Goal: Ask a question

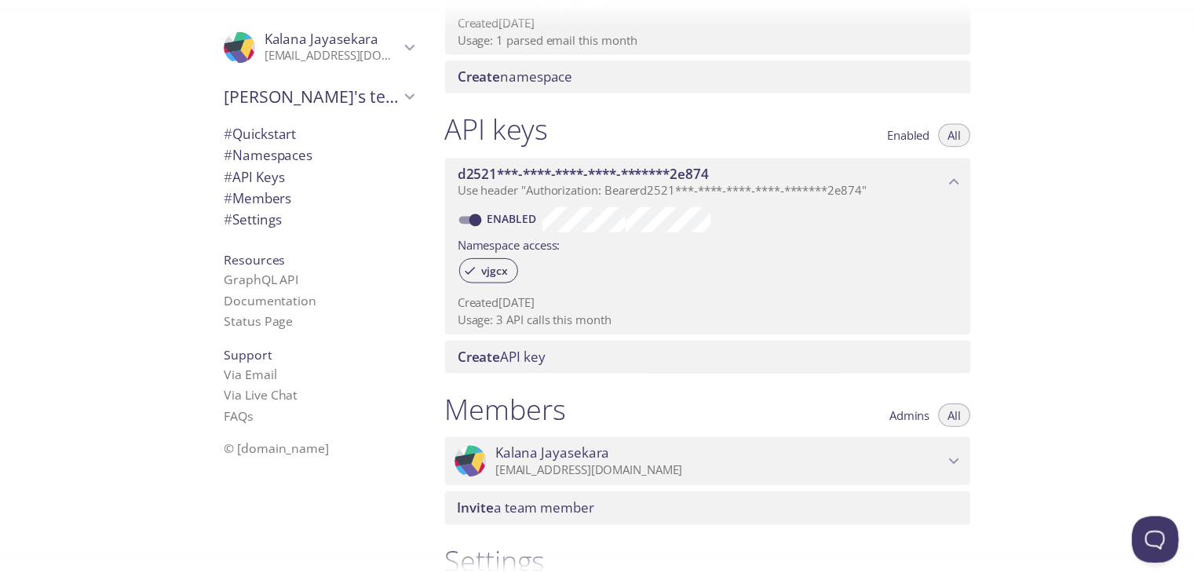
scroll to position [543, 0]
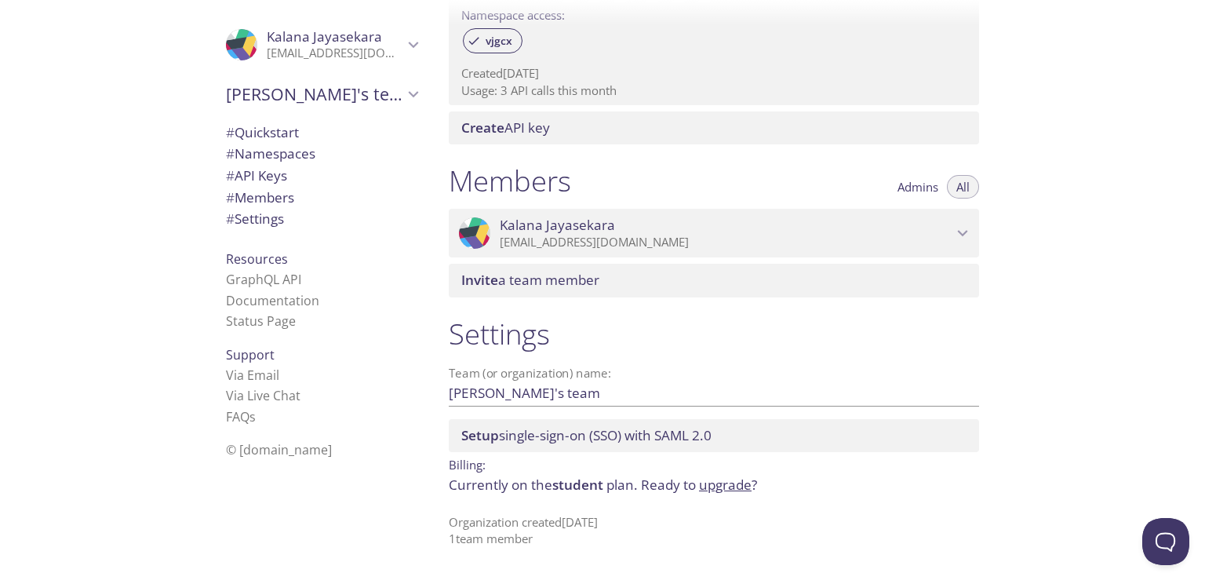
click at [709, 487] on link "upgrade" at bounding box center [725, 485] width 53 height 18
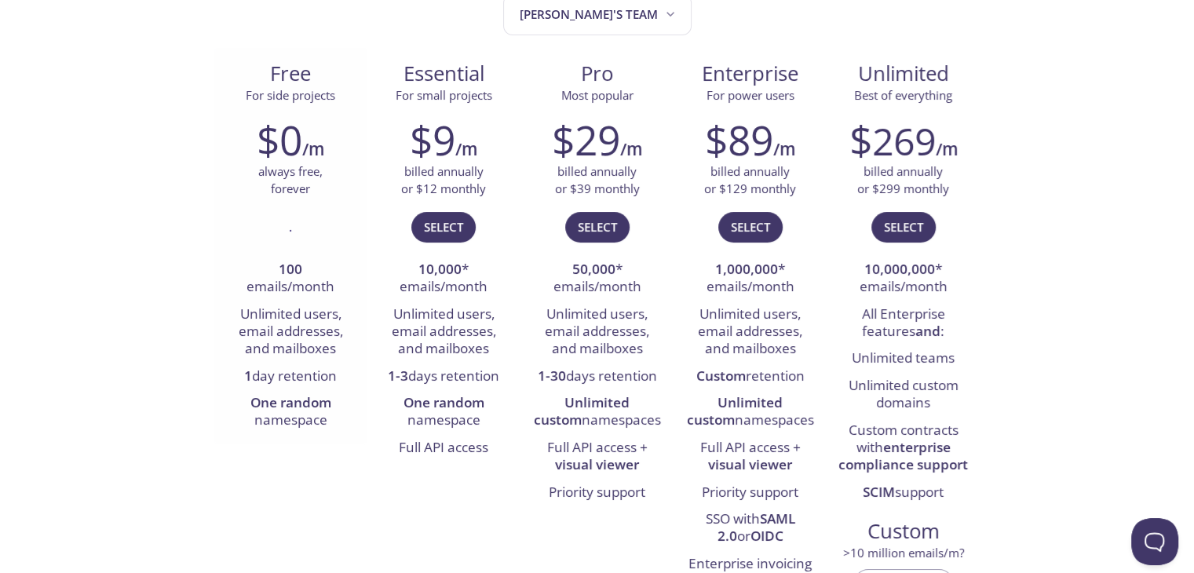
scroll to position [235, 0]
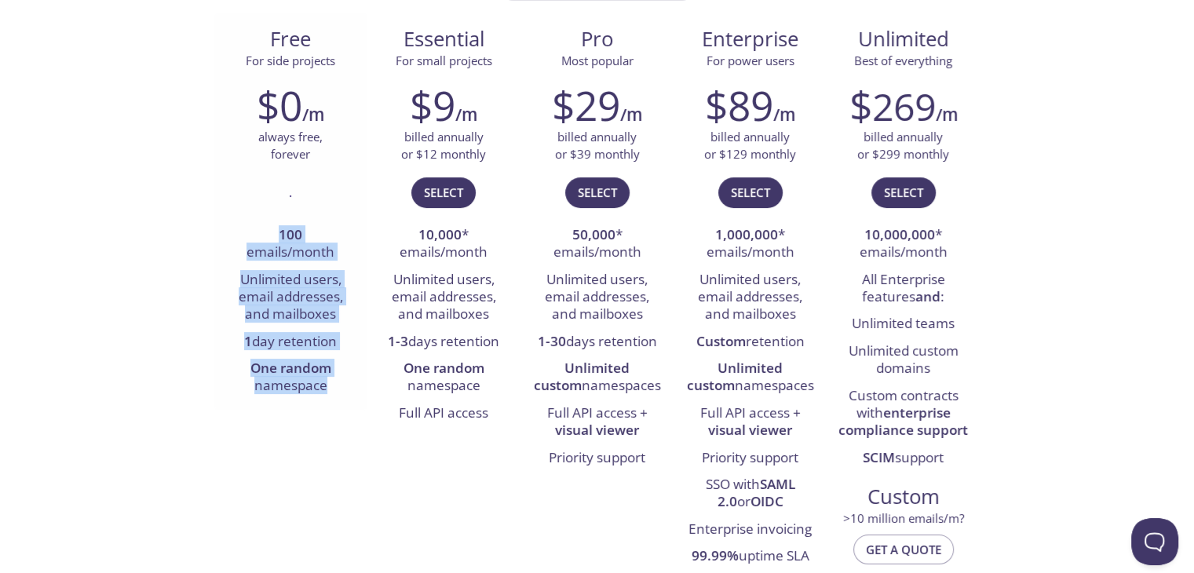
drag, startPoint x: 289, startPoint y: 236, endPoint x: 333, endPoint y: 394, distance: 163.7
click at [333, 394] on ul "100 emails/month Unlimited users, email addresses, and mailboxes 1 day retentio…" at bounding box center [290, 311] width 129 height 178
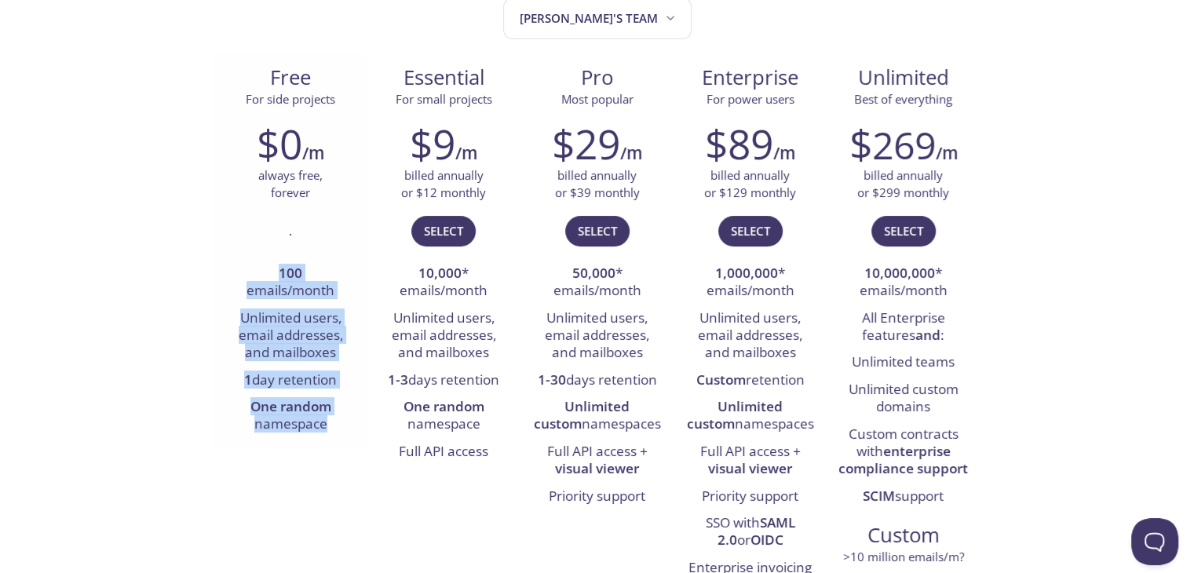
scroll to position [78, 0]
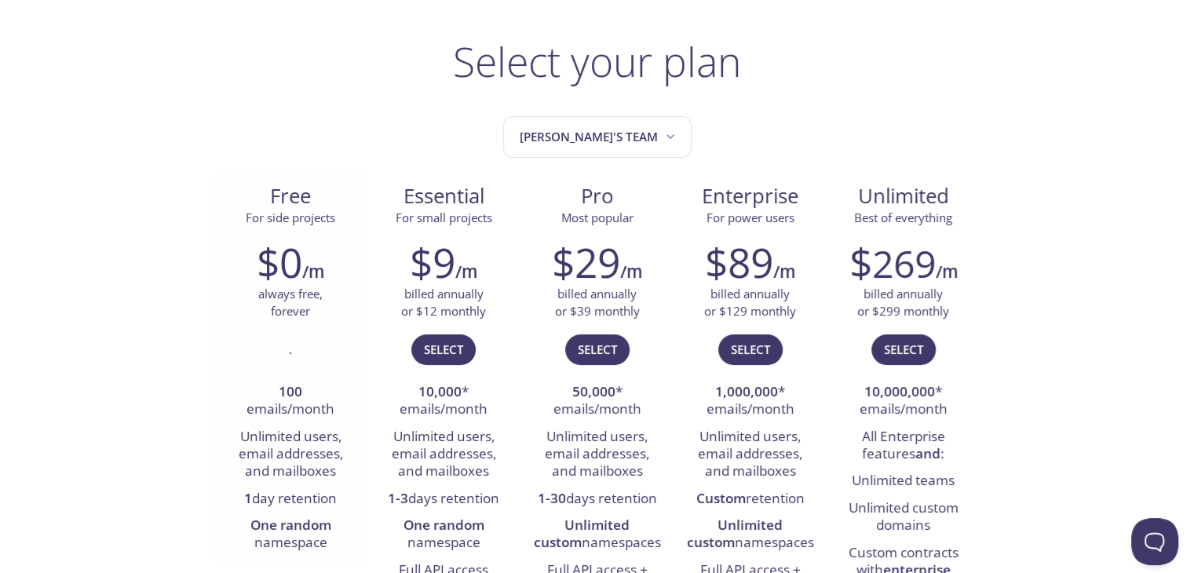
click at [286, 312] on p "always free, forever" at bounding box center [290, 303] width 64 height 34
click at [1151, 538] on button "Open Beacon popover" at bounding box center [1151, 538] width 47 height 47
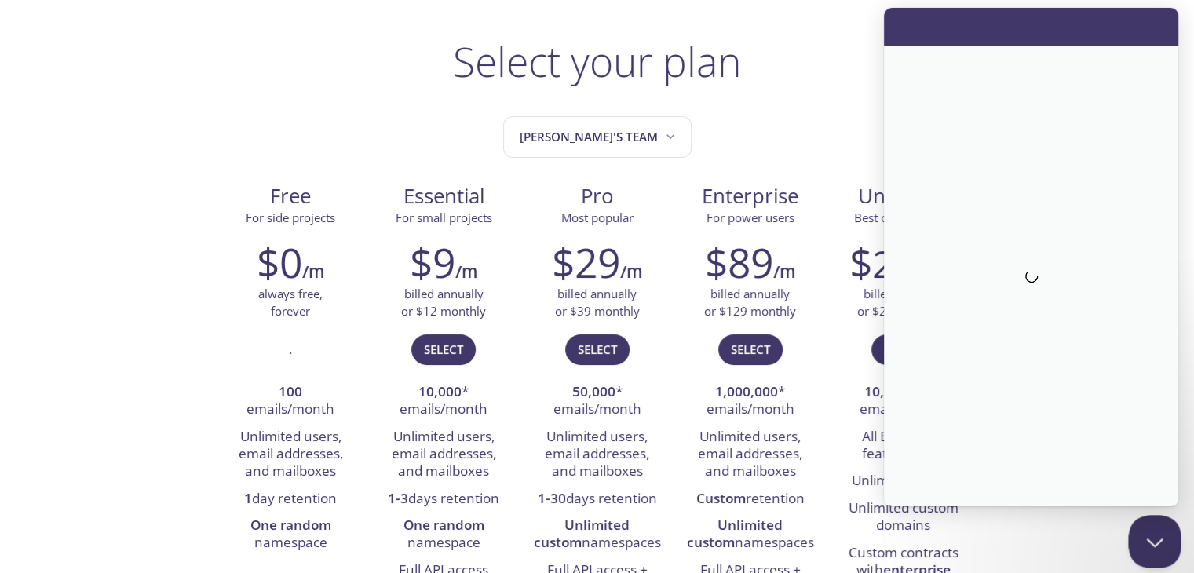
scroll to position [0, 0]
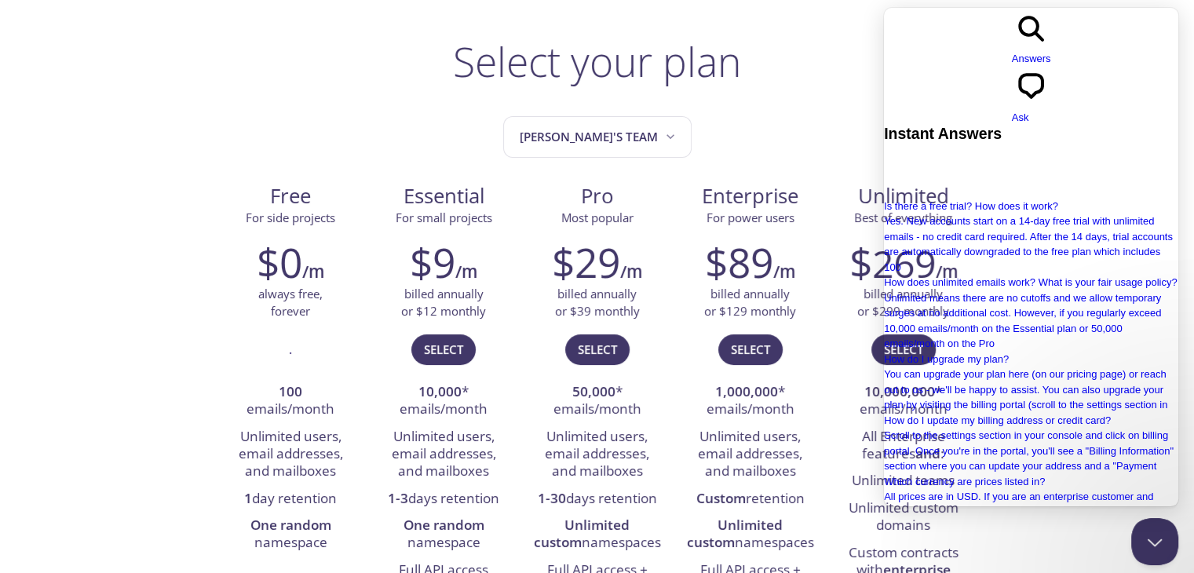
click at [1029, 111] on span "Ask" at bounding box center [1019, 117] width 17 height 12
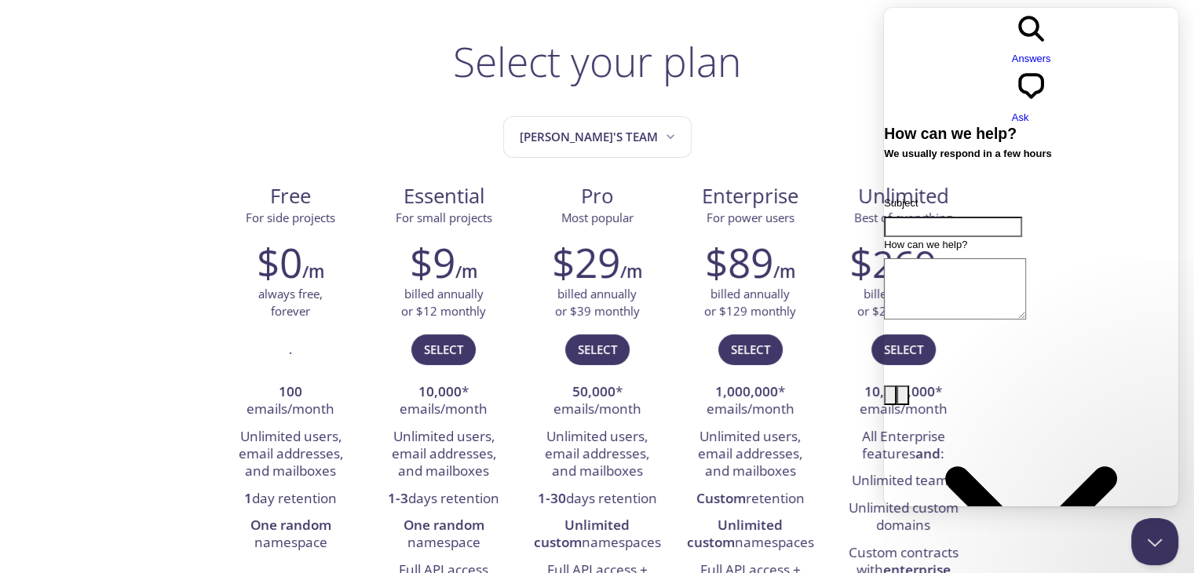
click at [1011, 53] on span "Answers" at bounding box center [1030, 59] width 39 height 12
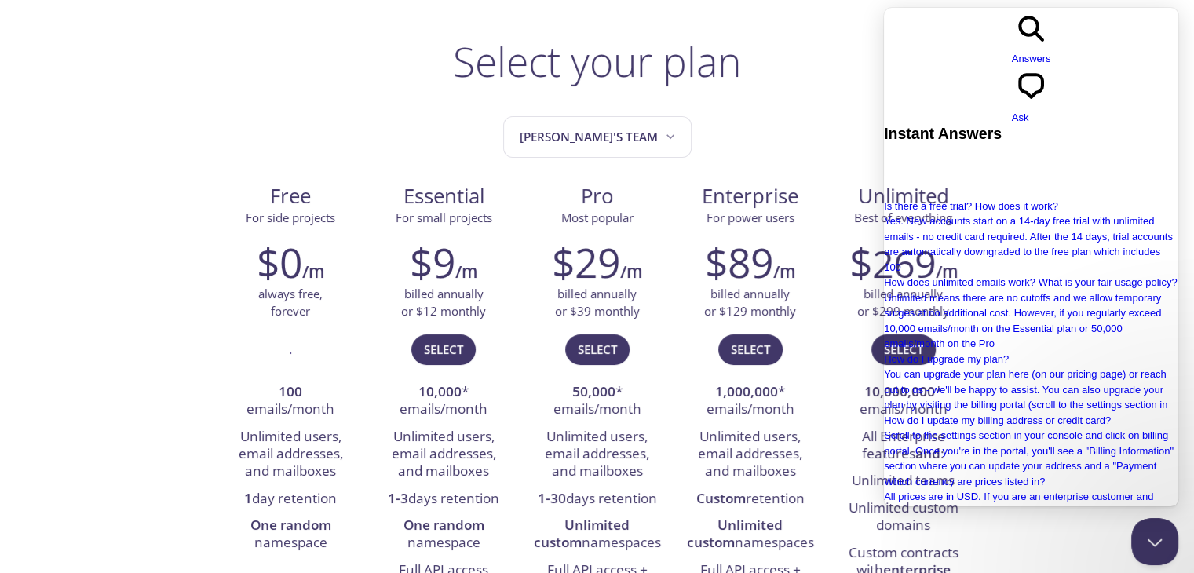
type input "student plan"
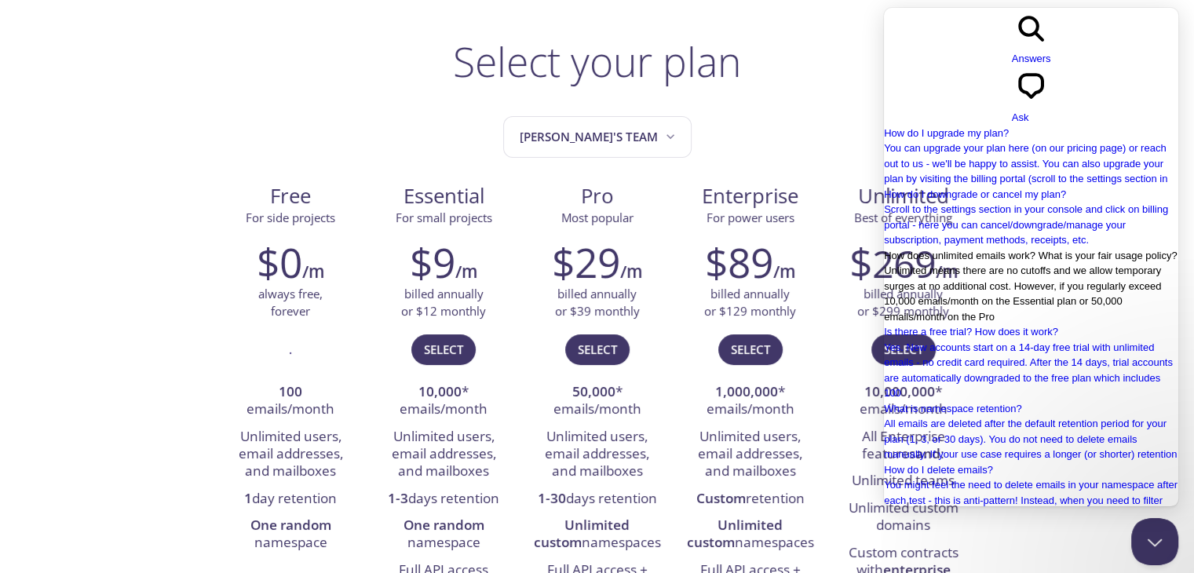
scroll to position [78, 0]
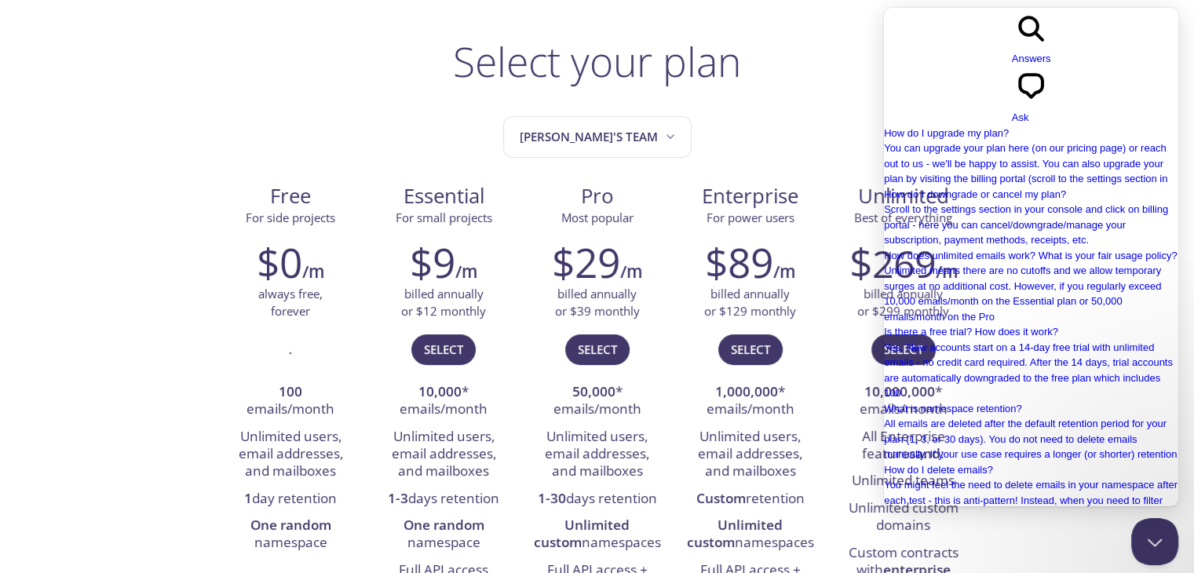
click at [1051, 97] on span "chat-square" at bounding box center [1030, 103] width 39 height 12
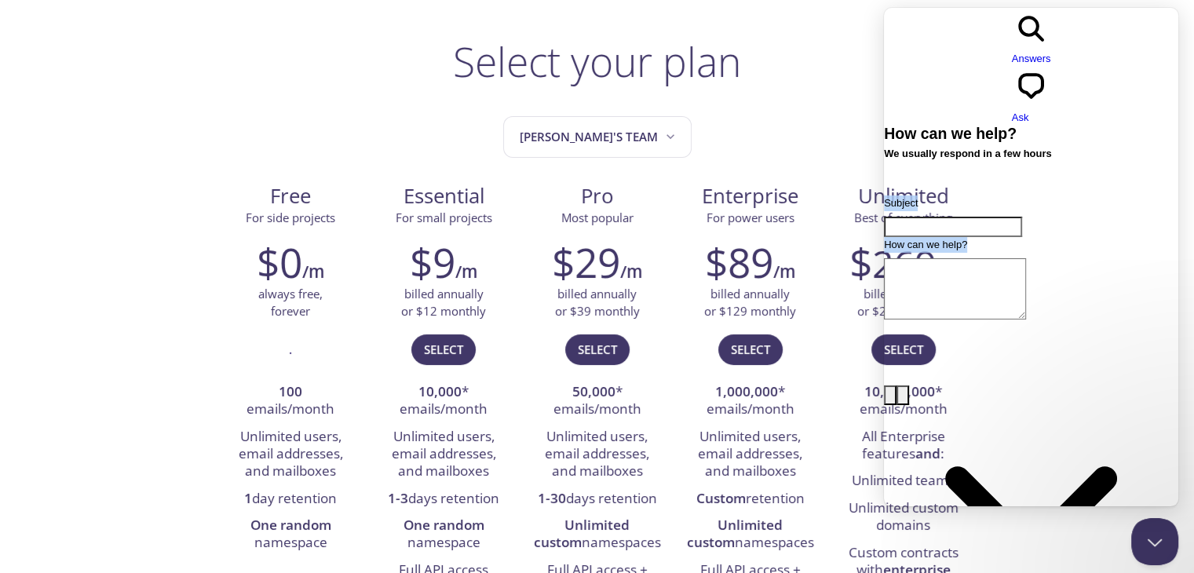
drag, startPoint x: 898, startPoint y: 134, endPoint x: 997, endPoint y: 221, distance: 130.7
click at [997, 221] on div "Subject How can we help? image-plus emoji cross-large Send a message" at bounding box center [1031, 459] width 294 height 529
copy form "Subject How can we help?"
click at [939, 217] on input "Subject" at bounding box center [953, 227] width 138 height 20
click at [971, 217] on input "Subject" at bounding box center [953, 227] width 138 height 20
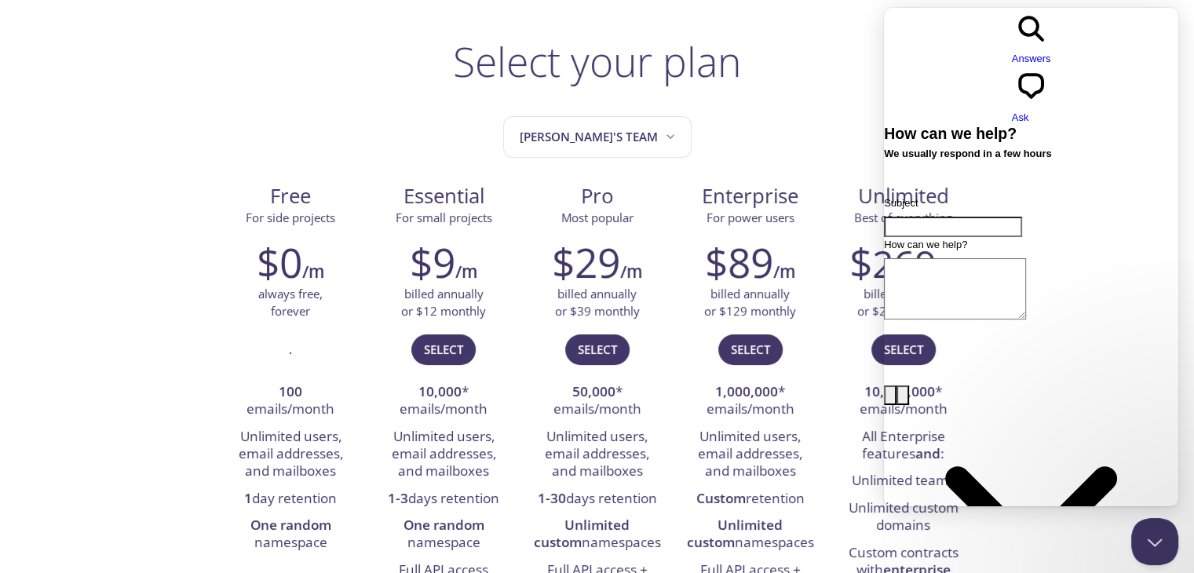
paste input "Student Plan details"
type input "Student Plan details"
click at [959, 258] on textarea "How can we help?" at bounding box center [955, 288] width 142 height 61
paste textarea "I am interested in your Student Plan and would like to know its full specificat…"
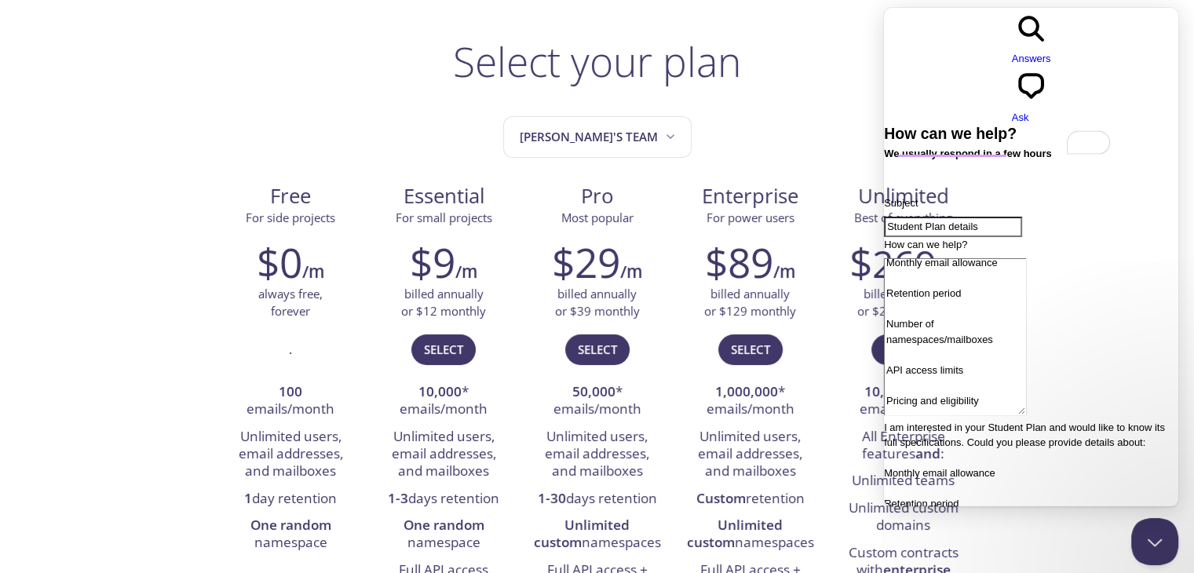
scroll to position [97, 0]
type textarea "I am interested in your Student Plan and would like to know its full specificat…"
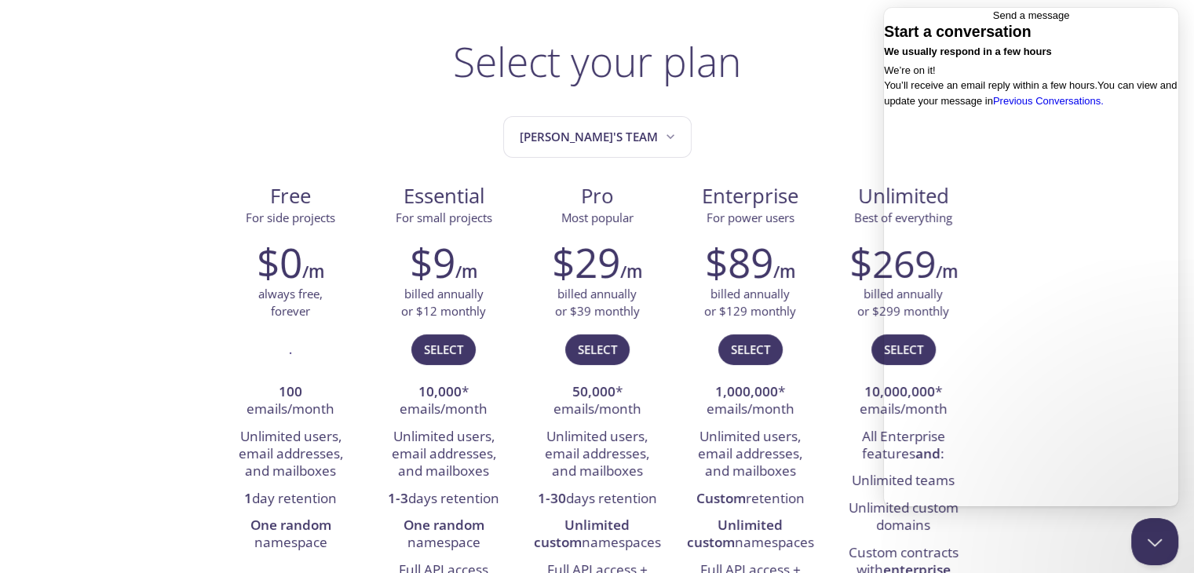
click at [993, 21] on span "Go back" at bounding box center [993, 15] width 0 height 12
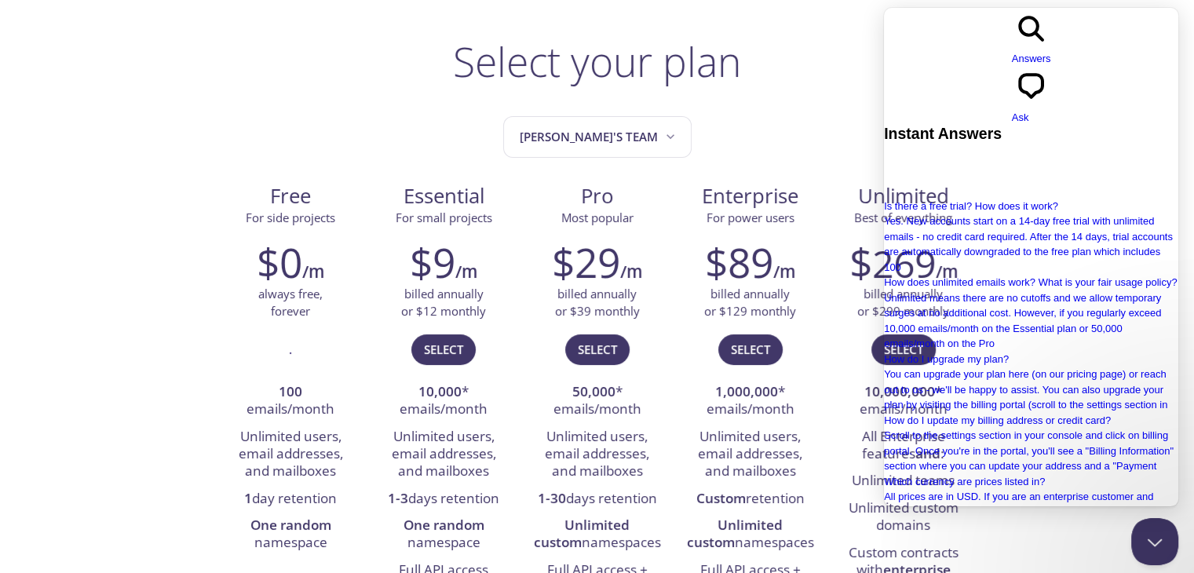
click at [1151, 534] on button "Close Beacon popover" at bounding box center [1151, 538] width 47 height 47
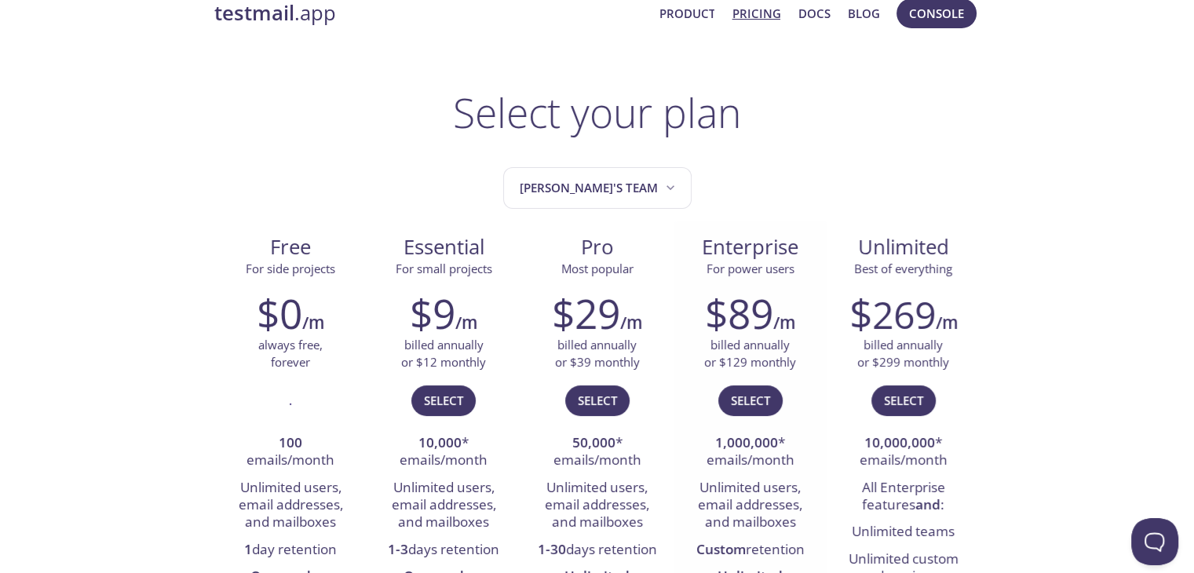
scroll to position [0, 0]
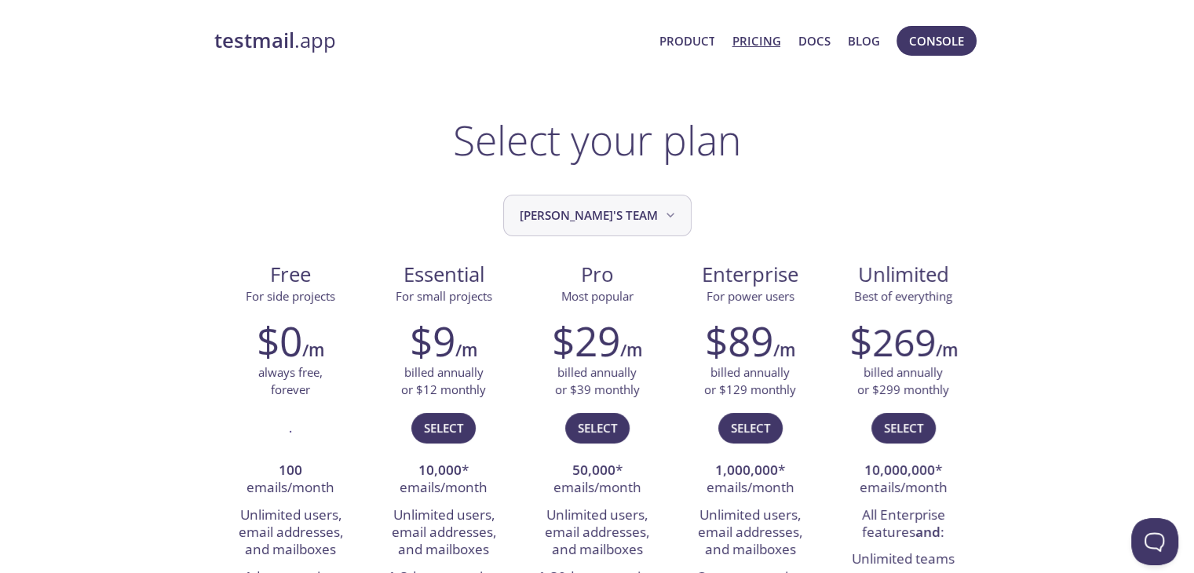
click at [621, 226] on button "[PERSON_NAME]'s team" at bounding box center [597, 216] width 188 height 42
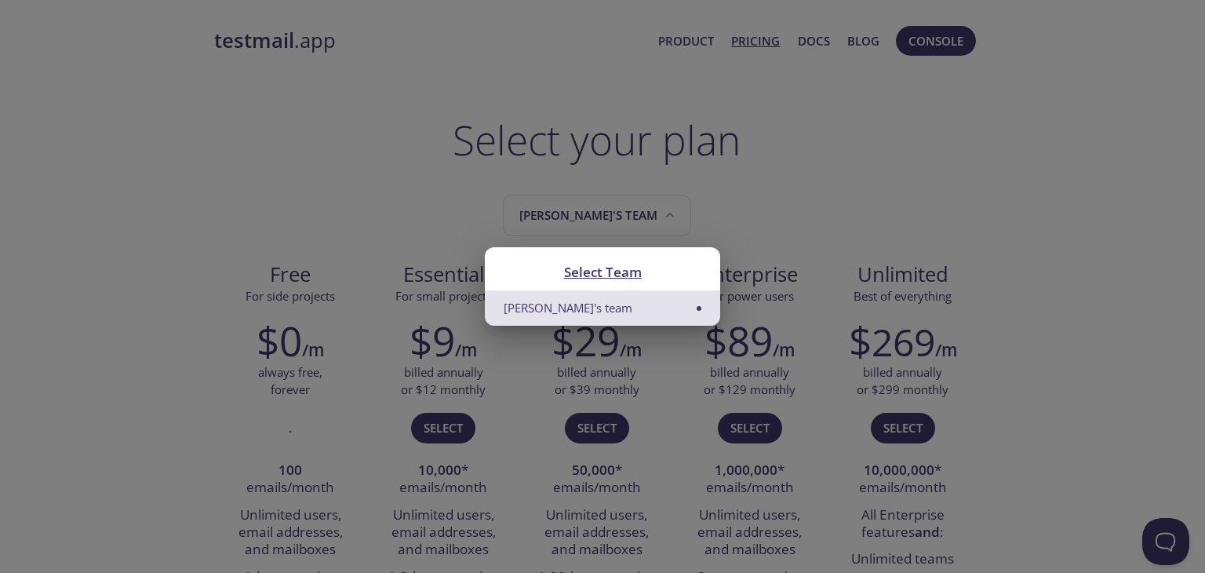
click at [677, 300] on li "[PERSON_NAME]'s team" at bounding box center [602, 307] width 235 height 35
